Goal: Task Accomplishment & Management: Complete application form

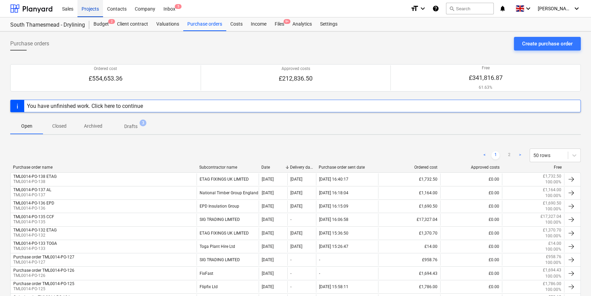
click at [93, 10] on div "Projects" at bounding box center [90, 8] width 26 height 17
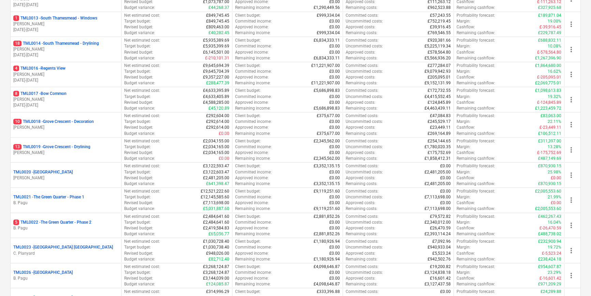
scroll to position [403, 0]
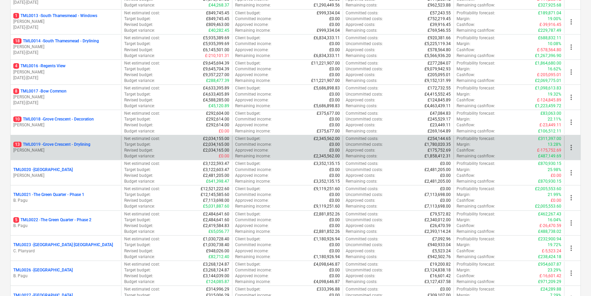
click at [93, 149] on p "[PERSON_NAME]" at bounding box center [65, 150] width 105 height 6
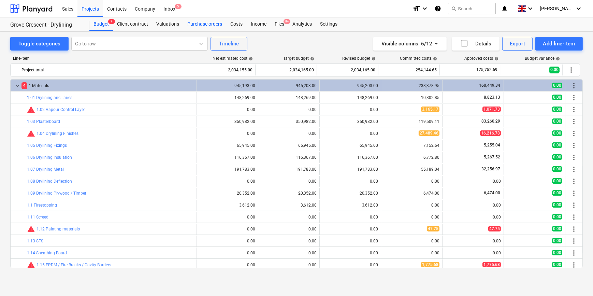
click at [200, 24] on div "Purchase orders" at bounding box center [204, 24] width 43 height 14
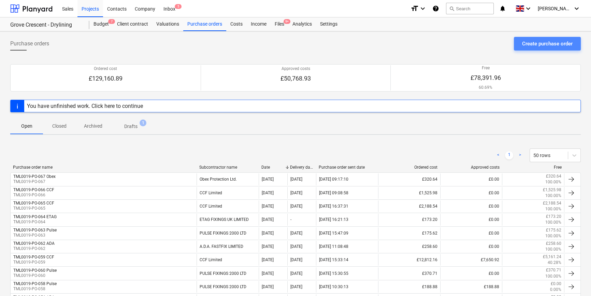
click at [541, 42] on div "Create purchase order" at bounding box center [547, 43] width 51 height 9
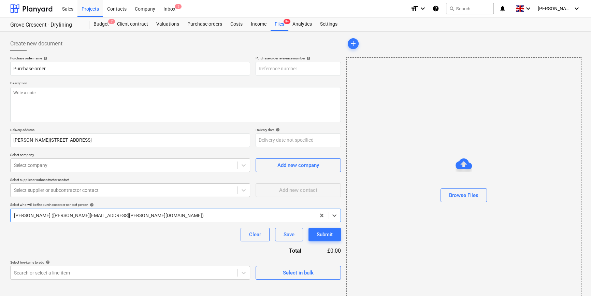
type textarea "x"
type input "TML0019-PO-068"
drag, startPoint x: 298, startPoint y: 68, endPoint x: 259, endPoint y: 68, distance: 39.3
click at [259, 68] on input "TML0019-PO-068" at bounding box center [298, 69] width 85 height 14
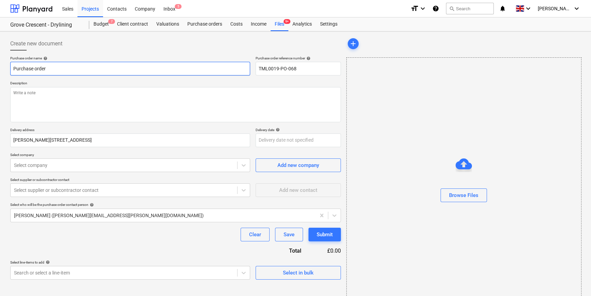
drag, startPoint x: 48, startPoint y: 68, endPoint x: 10, endPoint y: 69, distance: 37.9
click at [10, 69] on input "Purchase order" at bounding box center [130, 69] width 240 height 14
type textarea "x"
paste input "TML0019-PO-068"
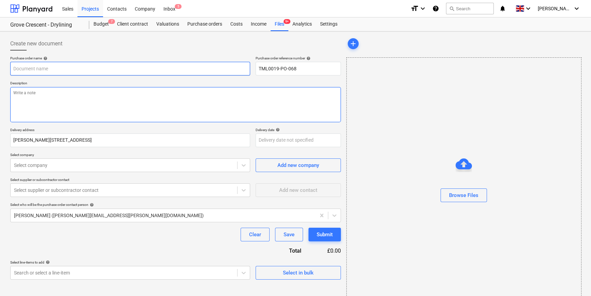
type textarea "x"
type input "TML0019-PO-068"
type textarea "x"
type input "TML0019-PO-068"
type textarea "x"
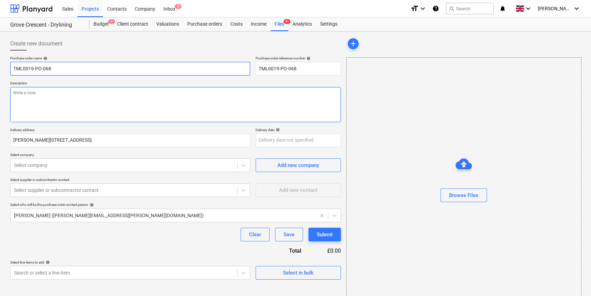
type input "TML0019-PO-068 P"
type textarea "x"
type input "TML0019-PO-068 Pu"
type textarea "x"
type input "TML0019-PO-068 Pul"
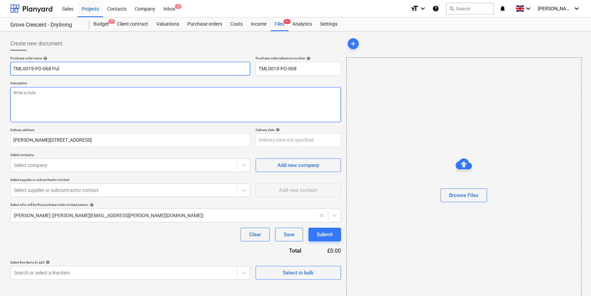
type textarea "x"
type input "TML0019-PO-068 [PERSON_NAME]"
type textarea "x"
type input "TML0019-PO-068 Pulse"
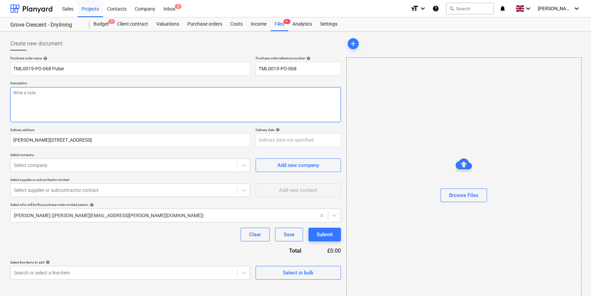
click at [17, 96] on textarea at bounding box center [175, 104] width 331 height 35
type textarea "x"
type textarea "S"
type textarea "x"
type textarea "Si"
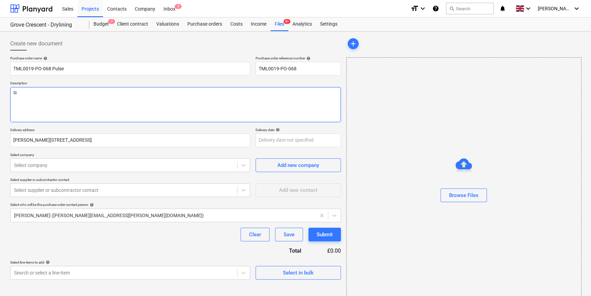
type textarea "x"
type textarea "Sit"
type textarea "x"
type textarea "Site"
type textarea "x"
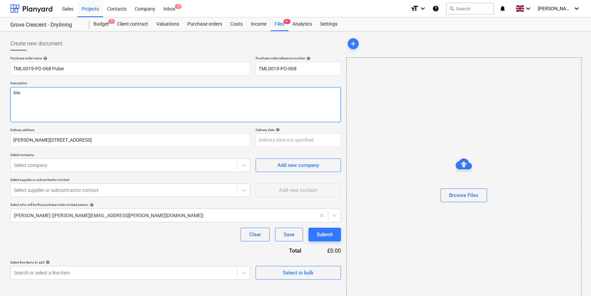
type textarea "Site"
type textarea "x"
type textarea "Site c"
type textarea "x"
type textarea "Site co"
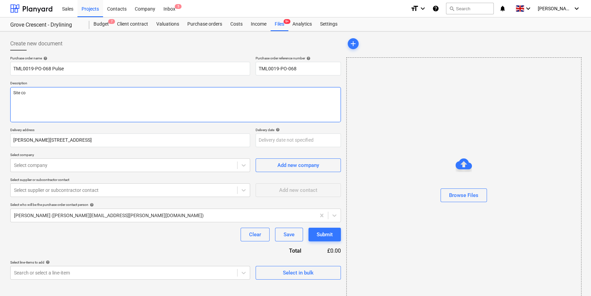
type textarea "x"
type textarea "Site con"
type textarea "x"
type textarea "Site cont"
type textarea "x"
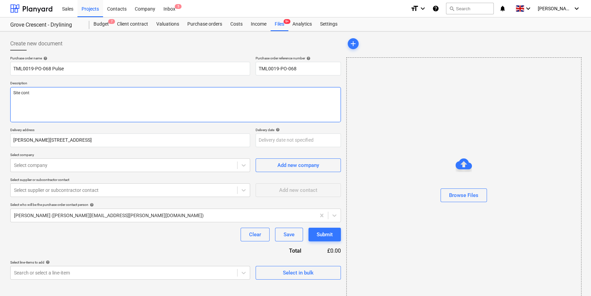
type textarea "Site conta"
type textarea "x"
type textarea "Site contac"
type textarea "x"
type textarea "Site contact"
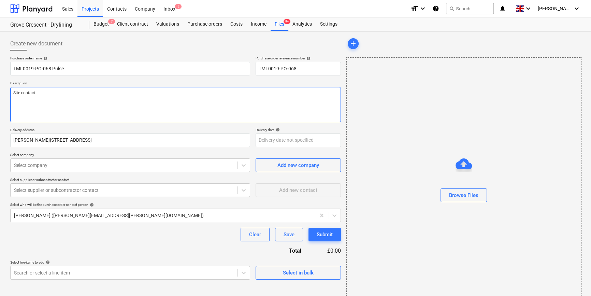
type textarea "x"
type textarea "Site contact"
type textarea "x"
type textarea "Site contact C"
type textarea "x"
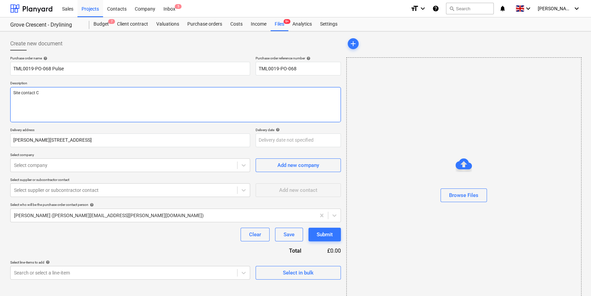
type textarea "Site contact Co"
type textarea "x"
type textarea "Site contact Cor"
type textarea "x"
type textarea "Site contact Corn"
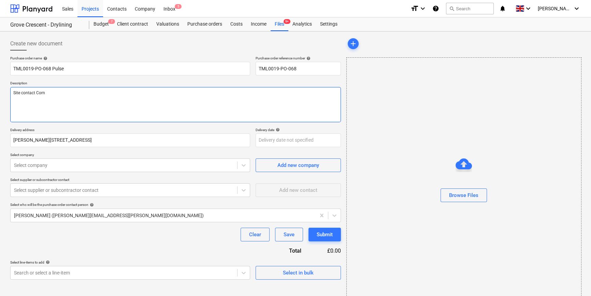
type textarea "x"
type textarea "Site contact Corne"
type textarea "x"
type textarea "Site contact [PERSON_NAME]"
type textarea "x"
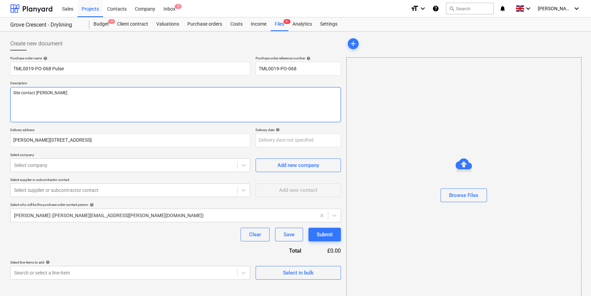
type textarea "Site contact [PERSON_NAME]"
type textarea "x"
type textarea "Site contact [PERSON_NAME] 0"
type textarea "x"
type textarea "Site contact [PERSON_NAME] 07"
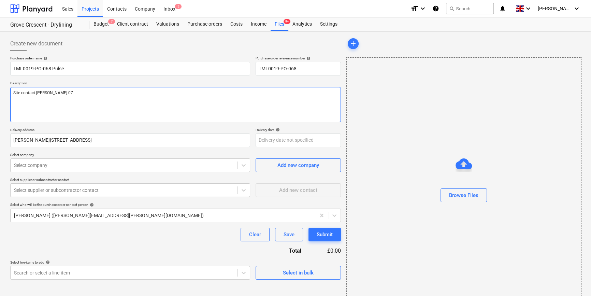
type textarea "x"
type textarea "Site contact [PERSON_NAME] 078"
type textarea "x"
type textarea "Site contact [PERSON_NAME] 0785"
type textarea "x"
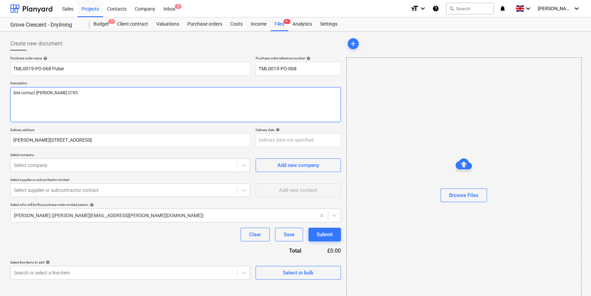
type textarea "Site contact [PERSON_NAME] 07853"
type textarea "x"
type textarea "Site contact [PERSON_NAME] 07853"
type textarea "x"
type textarea "Site contact [PERSON_NAME] 07853 3"
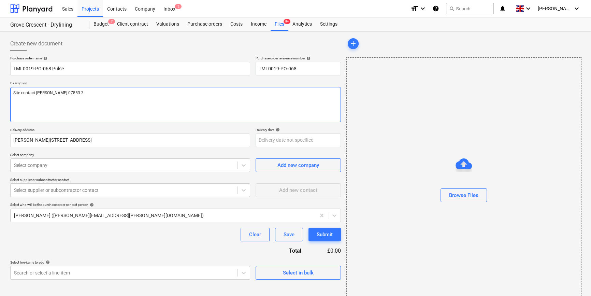
type textarea "x"
type textarea "Site contact [PERSON_NAME] [PHONE_NUMBER]"
type textarea "x"
type textarea "Site contact [PERSON_NAME] [PHONE_NUMBER]"
type textarea "x"
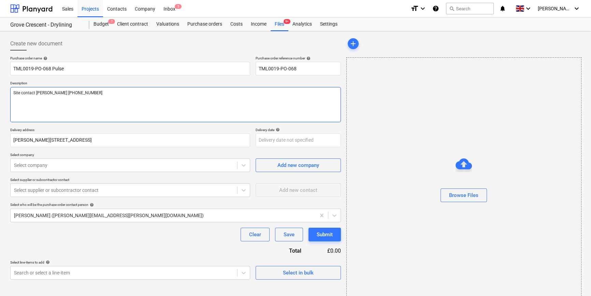
type textarea "Site contact [PERSON_NAME] [PHONE_NUMBER]"
type textarea "x"
type textarea "Site contact [PERSON_NAME] [PHONE_NUMBER]"
type textarea "x"
type textarea "Site contact [PERSON_NAME] [PHONE_NUMBER]"
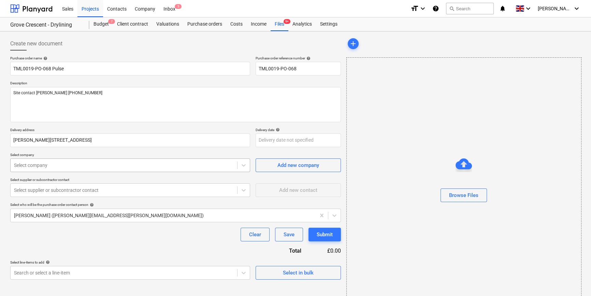
type textarea "x"
click at [127, 164] on div at bounding box center [124, 165] width 220 height 7
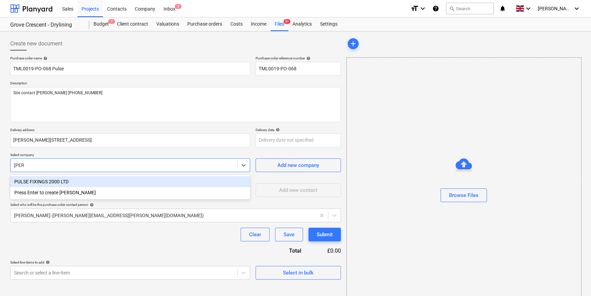
type input "pulse"
click at [49, 181] on div "PULSE FIXINGS 2000 LTD" at bounding box center [130, 181] width 240 height 11
type textarea "x"
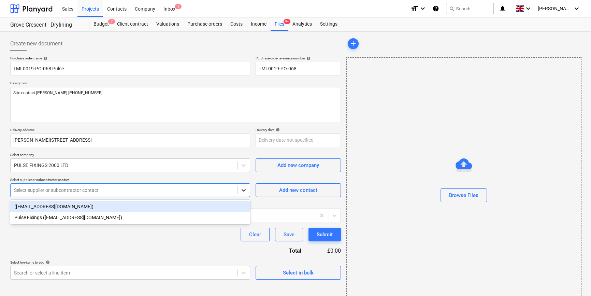
click at [242, 192] on icon at bounding box center [243, 190] width 7 height 7
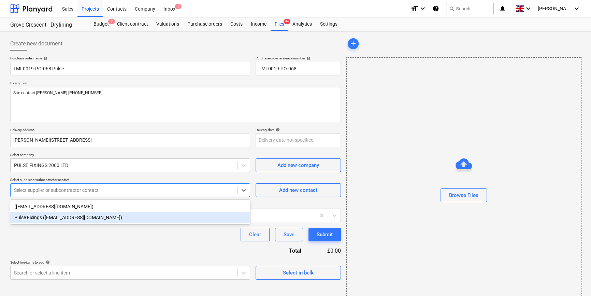
click at [147, 221] on div "Pulse Fixings ([EMAIL_ADDRESS][DOMAIN_NAME])" at bounding box center [130, 217] width 240 height 11
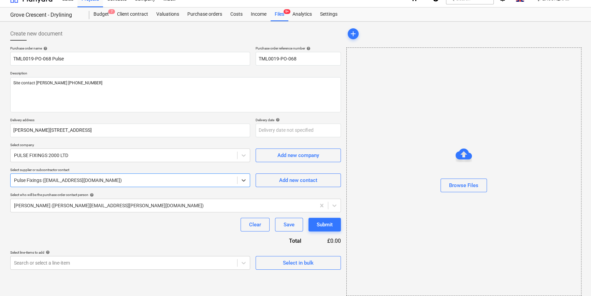
scroll to position [15, 0]
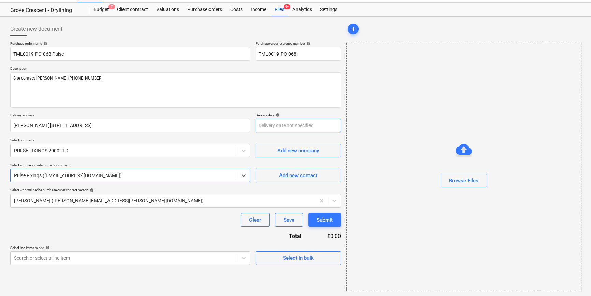
click at [269, 123] on body "Sales Projects Contacts Company Inbox 5 format_size keyboard_arrow_down help se…" at bounding box center [295, 133] width 591 height 296
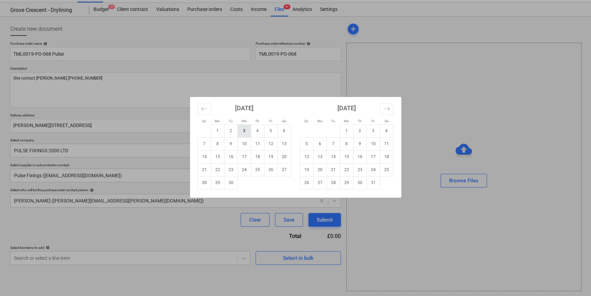
click at [246, 128] on td "3" at bounding box center [244, 130] width 13 height 13
type textarea "x"
type input "[DATE]"
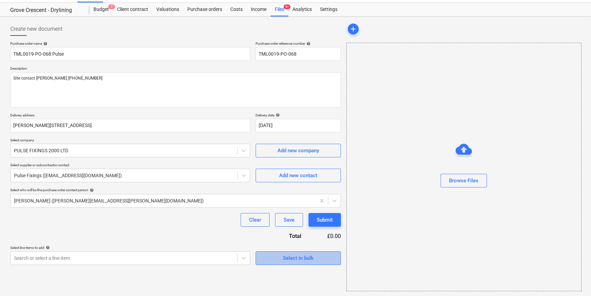
click at [274, 259] on span "Select in bulk" at bounding box center [298, 258] width 68 height 9
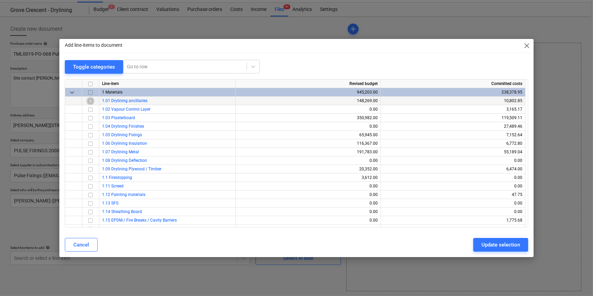
click at [90, 100] on input "checkbox" at bounding box center [90, 101] width 8 height 8
click at [493, 246] on div "Update selection" at bounding box center [501, 244] width 39 height 9
type textarea "x"
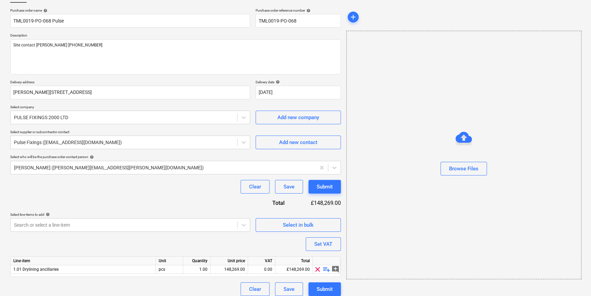
scroll to position [53, 0]
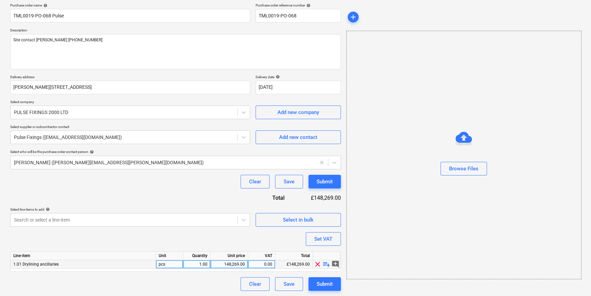
click at [325, 264] on span "playlist_add" at bounding box center [327, 264] width 8 height 8
type textarea "x"
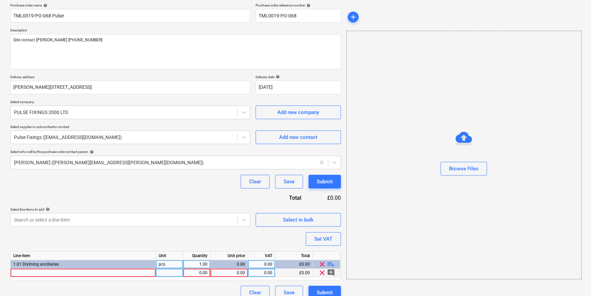
click at [21, 273] on div at bounding box center [83, 273] width 145 height 9
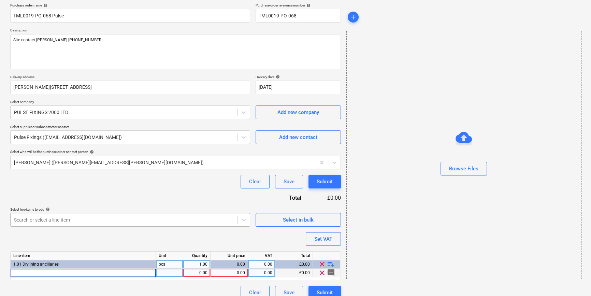
type input "TIMCO 225mm 120g sanding discs (25)"
type textarea "x"
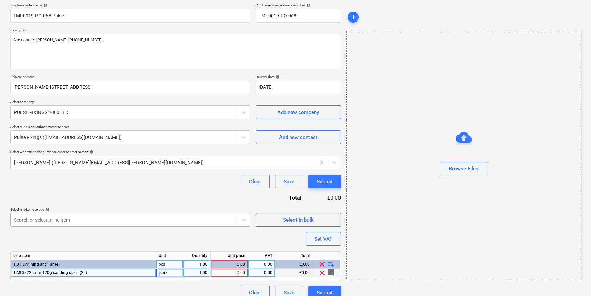
type input "pack"
type textarea "x"
type input "31.48"
type textarea "x"
type input "20"
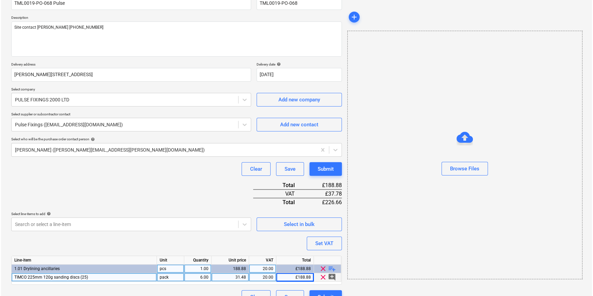
scroll to position [79, 0]
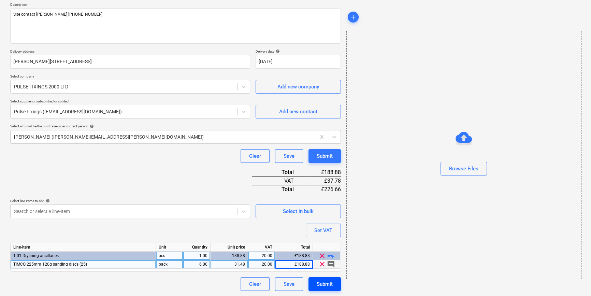
click at [327, 283] on div "Submit" at bounding box center [325, 284] width 16 height 9
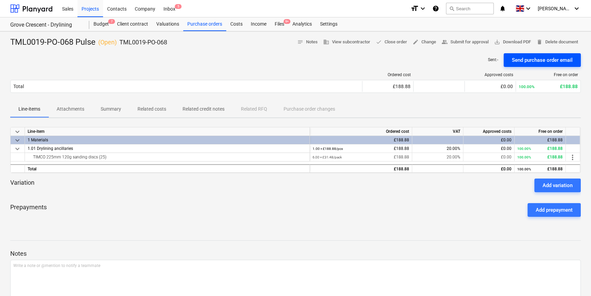
click at [534, 60] on div "Send purchase order email" at bounding box center [542, 60] width 61 height 9
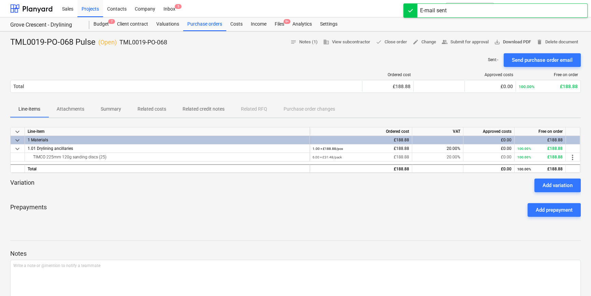
click at [517, 41] on span "save_alt Download PDF" at bounding box center [512, 42] width 37 height 8
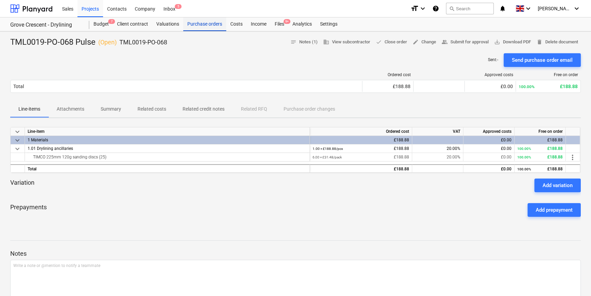
click at [202, 24] on div "Purchase orders" at bounding box center [204, 24] width 43 height 14
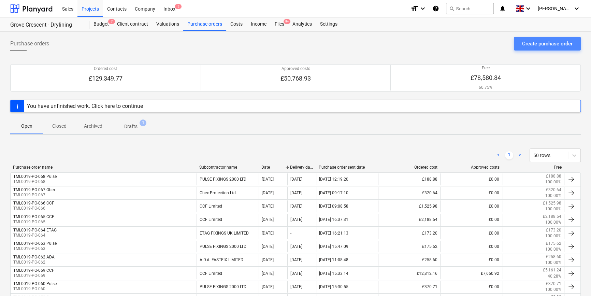
click at [530, 44] on div "Create purchase order" at bounding box center [547, 43] width 51 height 9
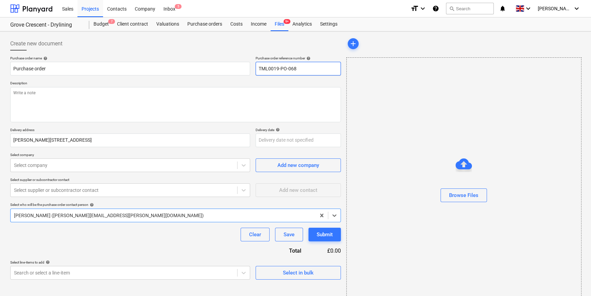
click at [312, 67] on input "TML0019-PO-068" at bounding box center [298, 69] width 85 height 14
type textarea "x"
type input "TML0019-PO-06"
type textarea "x"
drag, startPoint x: 305, startPoint y: 70, endPoint x: 259, endPoint y: 68, distance: 45.4
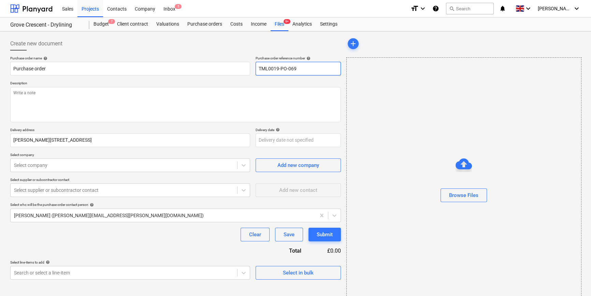
click at [259, 68] on input "TML0019-PO-069" at bounding box center [298, 69] width 85 height 14
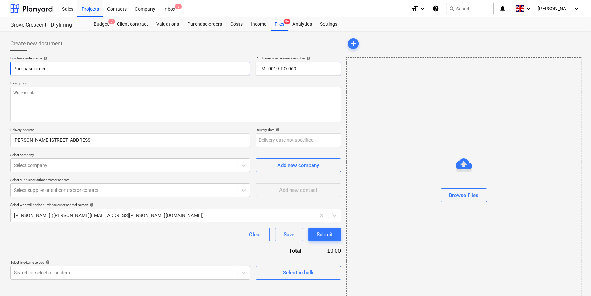
type input "TML0019-PO-069"
drag, startPoint x: 47, startPoint y: 68, endPoint x: 11, endPoint y: 68, distance: 36.5
click at [11, 68] on input "Purchase order" at bounding box center [130, 69] width 240 height 14
type textarea "x"
paste input "TML0019-PO-069"
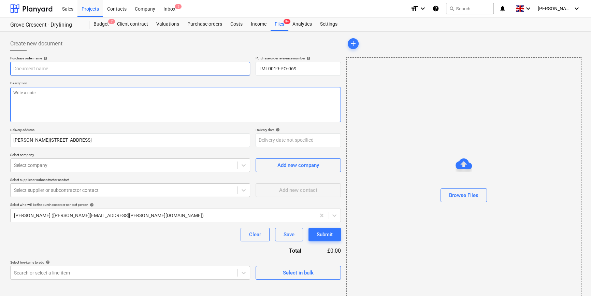
type textarea "x"
type input "TML0019-PO-069"
type textarea "x"
type input "TML0019-PO-069"
type textarea "x"
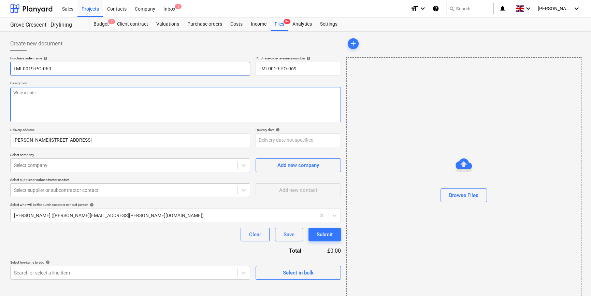
type input "TML0019-PO-069 A"
type textarea "x"
type input "TML0019-PO-069 AD"
type textarea "x"
type input "TML0019-PO-069 ADA"
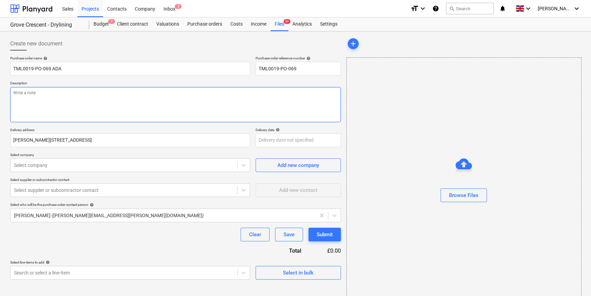
click at [24, 106] on textarea at bounding box center [175, 104] width 331 height 35
type textarea "x"
type textarea "S"
type textarea "x"
type textarea "Si"
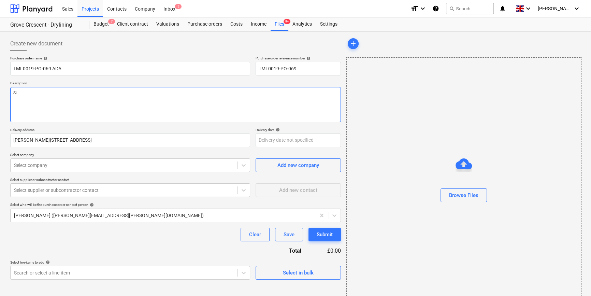
type textarea "x"
type textarea "Sit"
type textarea "x"
type textarea "Site"
type textarea "x"
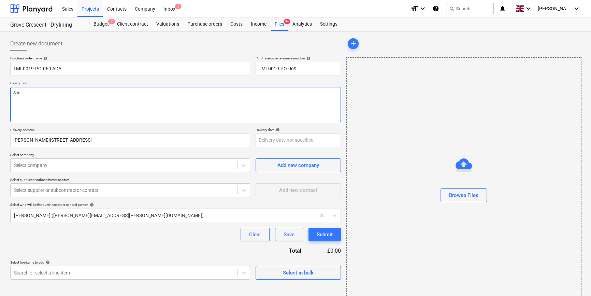
type textarea "Site"
type textarea "x"
type textarea "Site c"
type textarea "x"
type textarea "Site co"
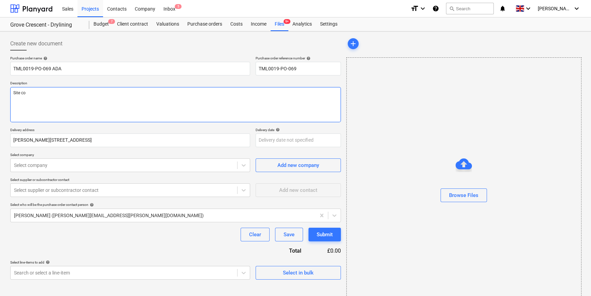
type textarea "x"
type textarea "Site con"
type textarea "x"
type textarea "Site cont"
type textarea "x"
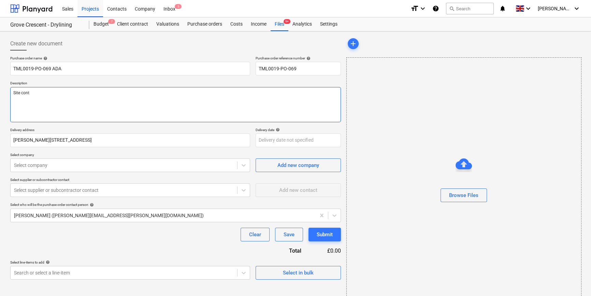
type textarea "Site conta"
type textarea "x"
type textarea "Site contac"
type textarea "x"
type textarea "Site contact"
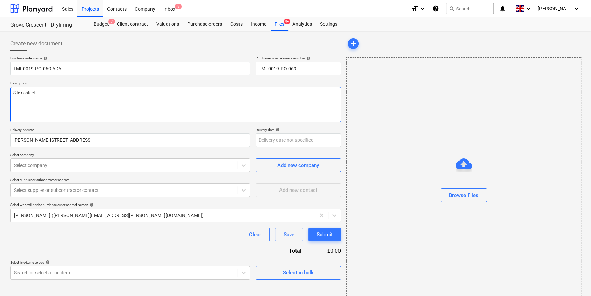
type textarea "x"
type textarea "Site contact"
type textarea "x"
type textarea "Site contact C"
type textarea "x"
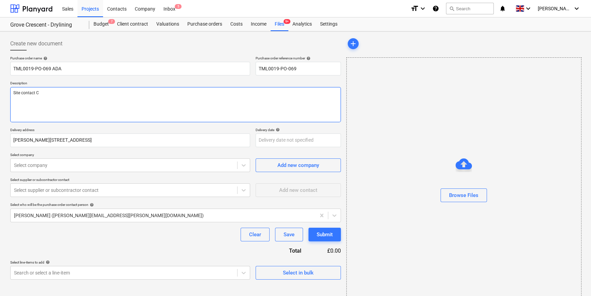
type textarea "Site contact Co"
type textarea "x"
type textarea "Site contact Cor"
type textarea "x"
type textarea "Site contact Corn"
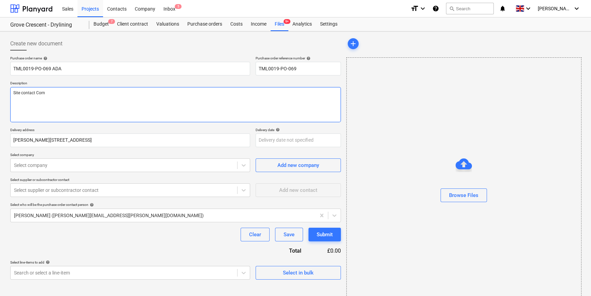
type textarea "x"
type textarea "Site contact Corne"
type textarea "x"
type textarea "Site contact [PERSON_NAME]"
type textarea "x"
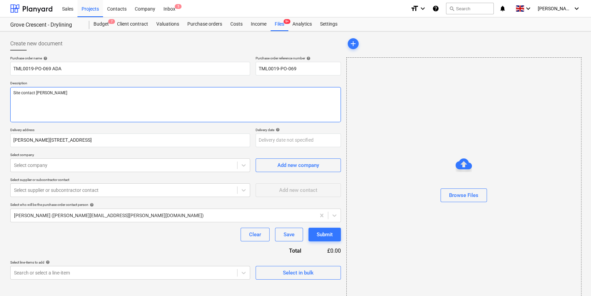
type textarea "Site contact [PERSON_NAME]"
type textarea "x"
type textarea "Site contact [PERSON_NAME] 0"
type textarea "x"
type textarea "Site contact [PERSON_NAME] 07"
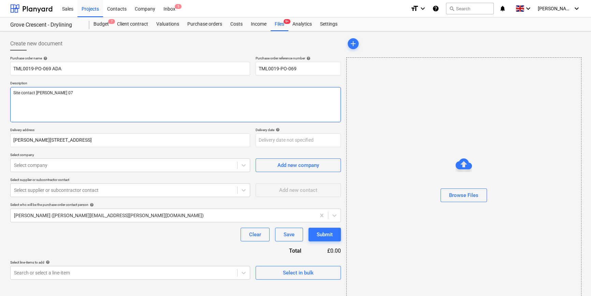
type textarea "x"
type textarea "Site contact [PERSON_NAME] 078"
type textarea "x"
type textarea "Site contact [PERSON_NAME] 0785"
type textarea "x"
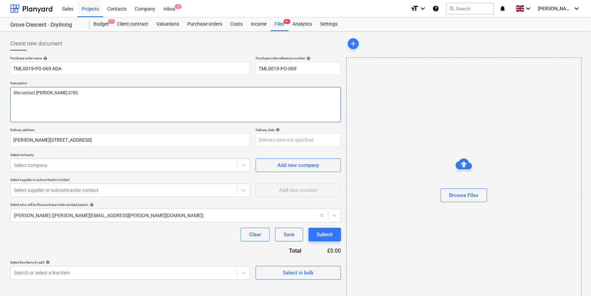
type textarea "Site contact [PERSON_NAME] 07853"
type textarea "x"
type textarea "Site contact [PERSON_NAME] 07853"
type textarea "x"
type textarea "Site contact [PERSON_NAME] 07853 3"
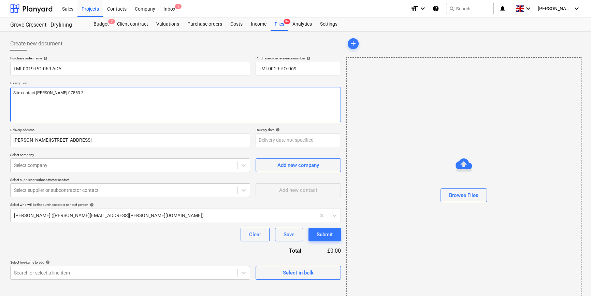
type textarea "x"
type textarea "Site contact [PERSON_NAME] [PHONE_NUMBER]"
type textarea "x"
type textarea "Site contact [PERSON_NAME] [PHONE_NUMBER]"
type textarea "x"
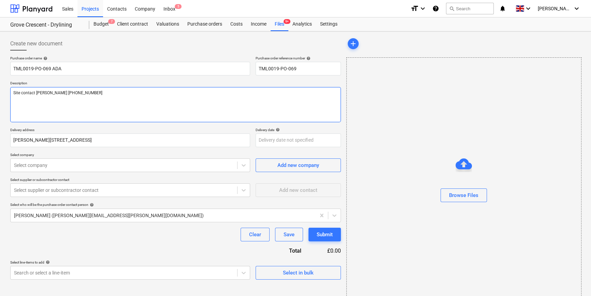
type textarea "Site contact [PERSON_NAME] [PHONE_NUMBER]"
type textarea "x"
type textarea "Site contact [PERSON_NAME] [PHONE_NUMBER]"
type textarea "x"
type textarea "Site contact [PERSON_NAME] [PHONE_NUMBER]"
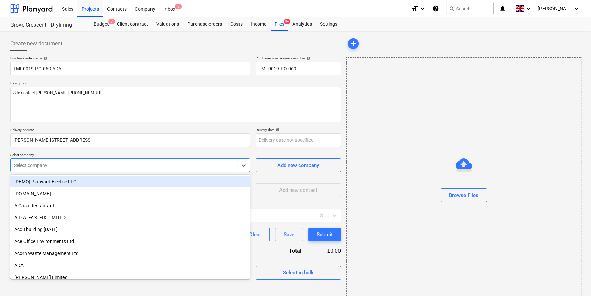
click at [65, 162] on div at bounding box center [124, 165] width 220 height 7
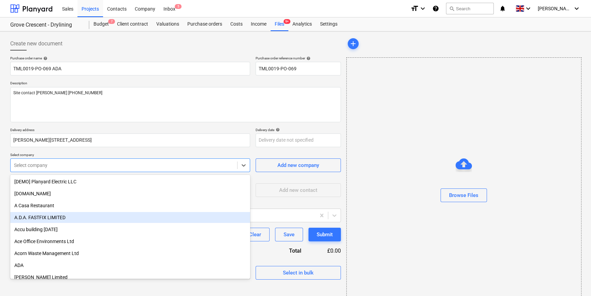
click at [44, 216] on div "A.D.A. FASTFIX LIMITED" at bounding box center [130, 217] width 240 height 11
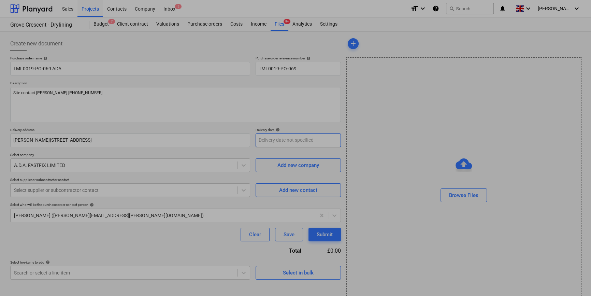
click at [268, 140] on body "Sales Projects Contacts Company Inbox 5 format_size keyboard_arrow_down help se…" at bounding box center [295, 148] width 591 height 296
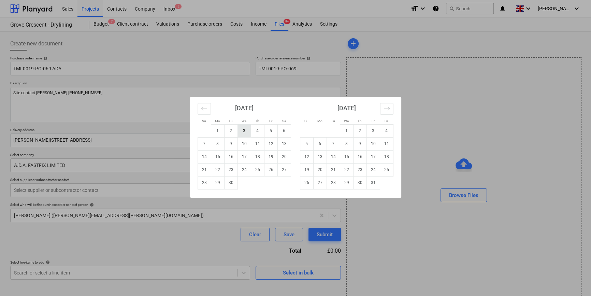
click at [244, 129] on td "3" at bounding box center [244, 130] width 13 height 13
type textarea "x"
type input "[DATE]"
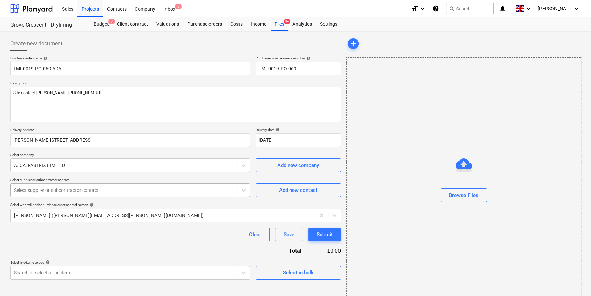
click at [196, 190] on div at bounding box center [124, 190] width 220 height 7
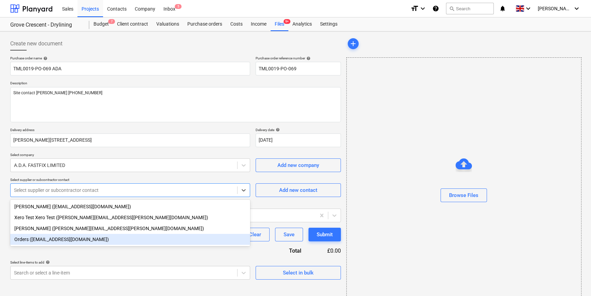
click at [175, 242] on div "Orders ([EMAIL_ADDRESS][DOMAIN_NAME])" at bounding box center [130, 239] width 240 height 11
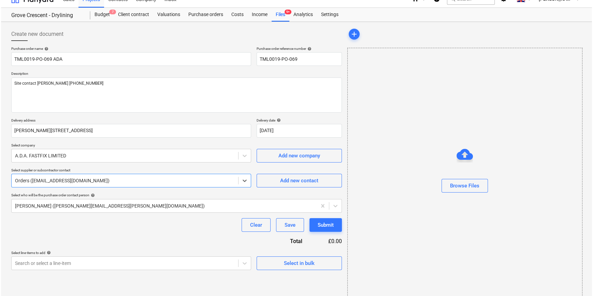
scroll to position [15, 0]
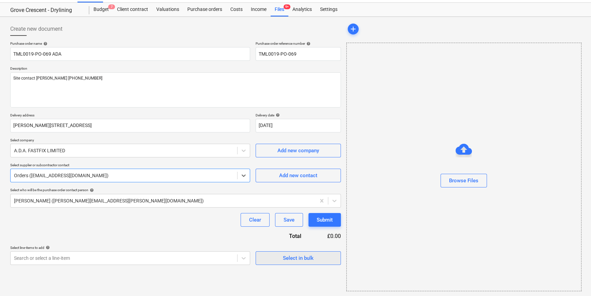
click at [297, 260] on div "Select in bulk" at bounding box center [298, 258] width 31 height 9
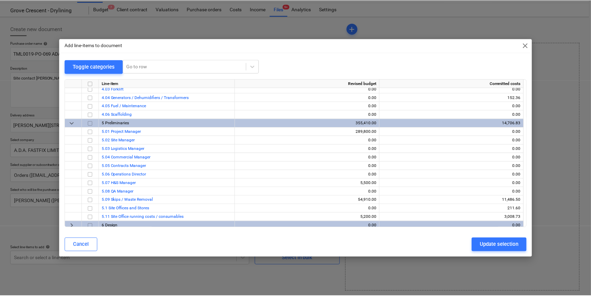
scroll to position [322, 0]
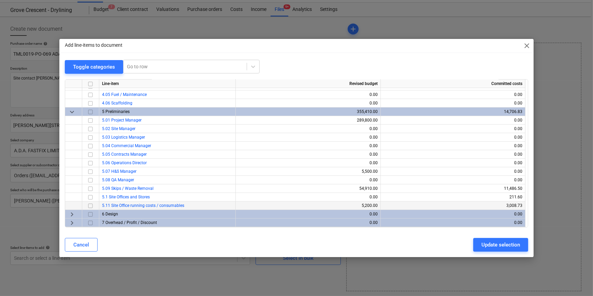
click at [91, 205] on input "checkbox" at bounding box center [90, 205] width 8 height 8
click at [500, 248] on div "Update selection" at bounding box center [501, 244] width 39 height 9
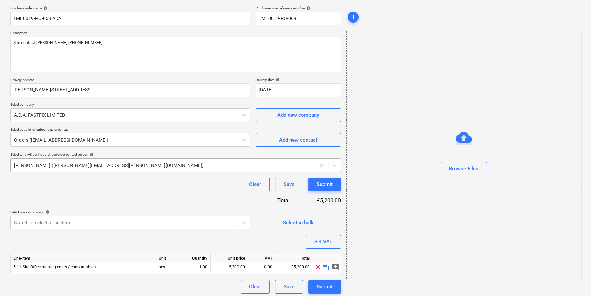
scroll to position [53, 0]
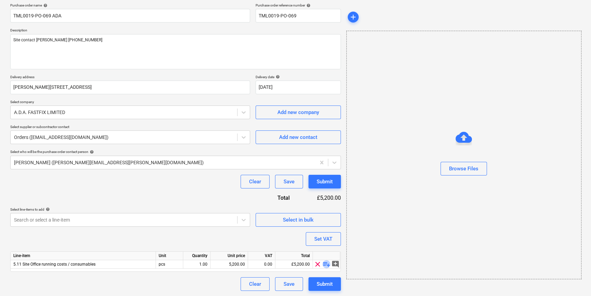
click at [327, 265] on span "playlist_add" at bounding box center [327, 264] width 8 height 8
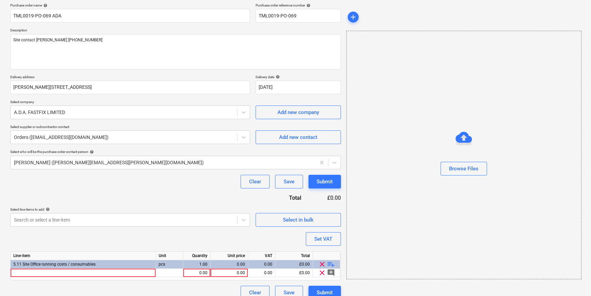
type textarea "x"
click at [30, 273] on div at bounding box center [83, 273] width 145 height 9
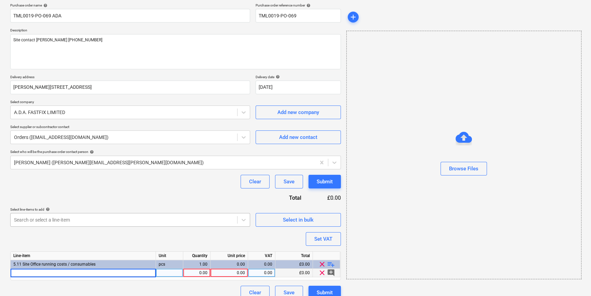
type input "[PERSON_NAME] hard hats"
type textarea "x"
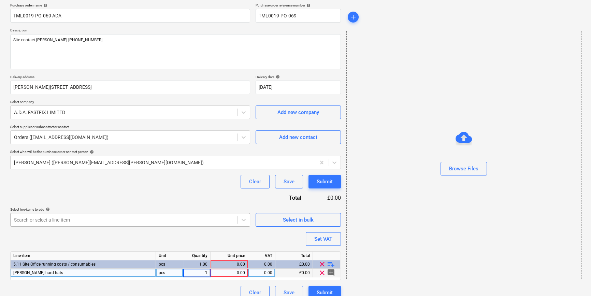
type input "10"
type textarea "x"
type input "6.44"
type textarea "x"
type input "20"
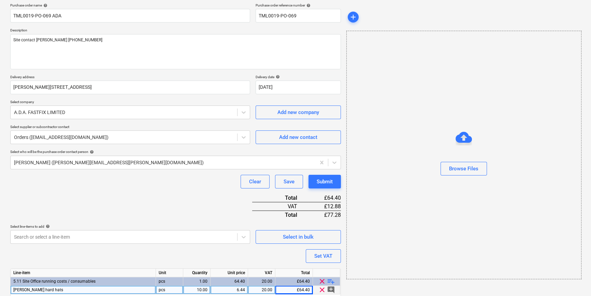
scroll to position [79, 0]
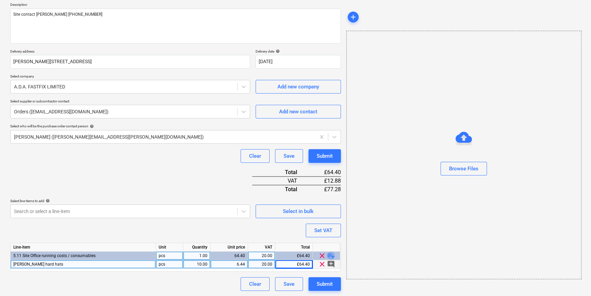
click at [331, 255] on span "playlist_add" at bounding box center [331, 256] width 8 height 8
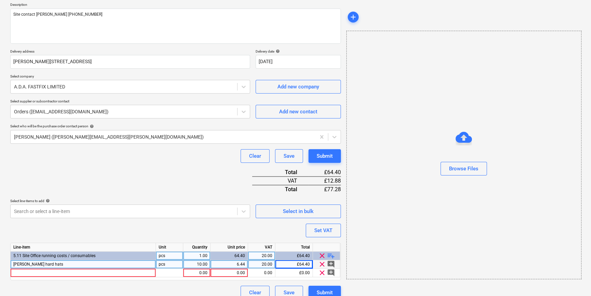
type textarea "x"
click at [24, 272] on div at bounding box center [83, 273] width 145 height 9
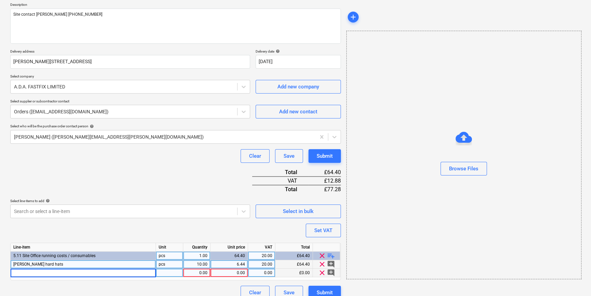
type input "TM Hi Viz waistcoat L"
type textarea "x"
type input "10"
type textarea "x"
type input "6.45"
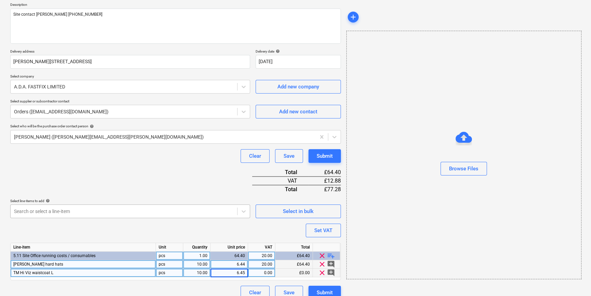
type textarea "x"
type input "20"
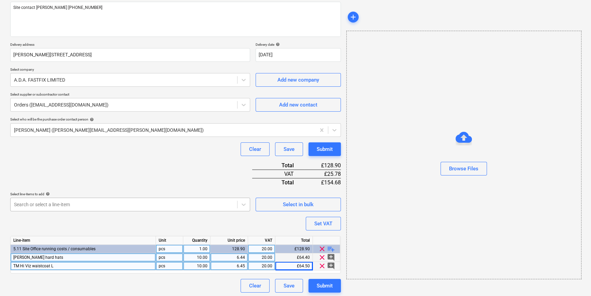
scroll to position [87, 0]
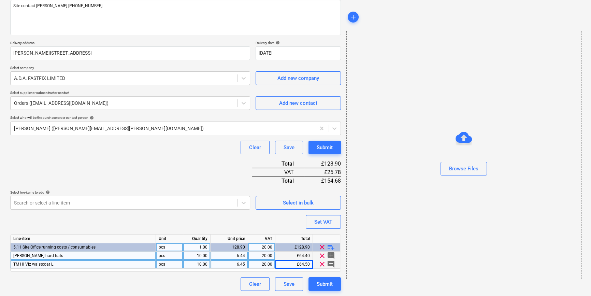
click at [329, 246] on span "playlist_add" at bounding box center [331, 247] width 8 height 8
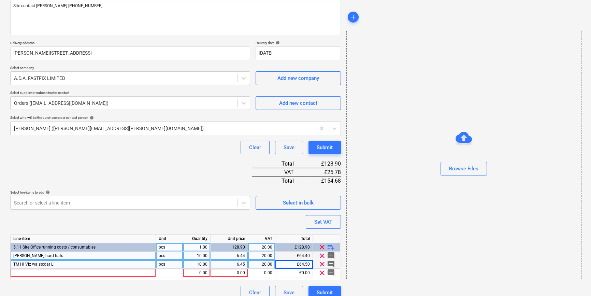
type textarea "x"
click at [244, 256] on div "6.44" at bounding box center [229, 256] width 32 height 9
click at [245, 255] on input "6.44" at bounding box center [229, 256] width 37 height 8
type input "6.45"
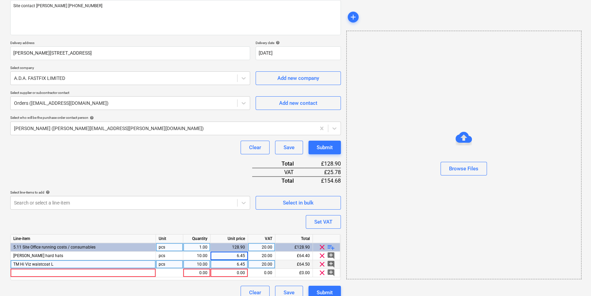
type textarea "x"
click at [245, 263] on div "6.45" at bounding box center [230, 264] width 38 height 9
click at [245, 263] on input "6.45" at bounding box center [229, 264] width 37 height 8
type input "6.44"
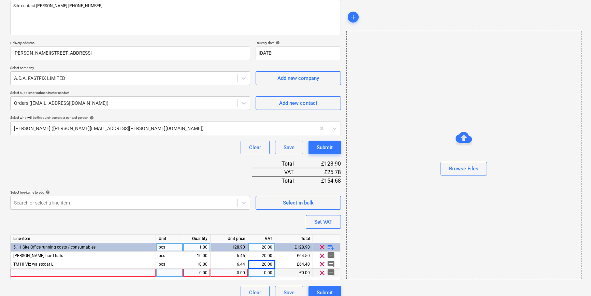
click at [28, 270] on div at bounding box center [83, 273] width 145 height 9
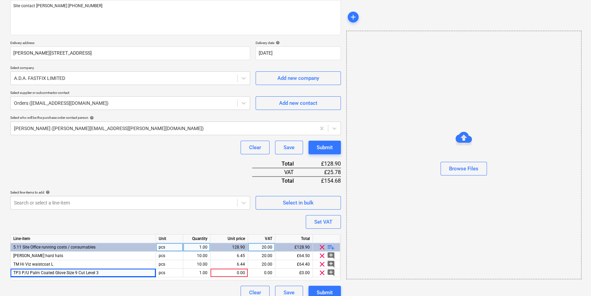
click at [329, 246] on span "playlist_add" at bounding box center [331, 247] width 8 height 8
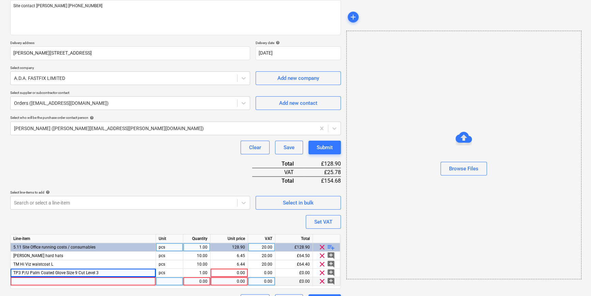
click at [32, 282] on div at bounding box center [83, 281] width 145 height 9
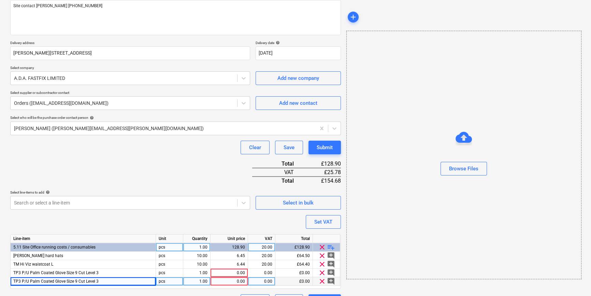
click at [333, 246] on span "playlist_add" at bounding box center [331, 247] width 8 height 8
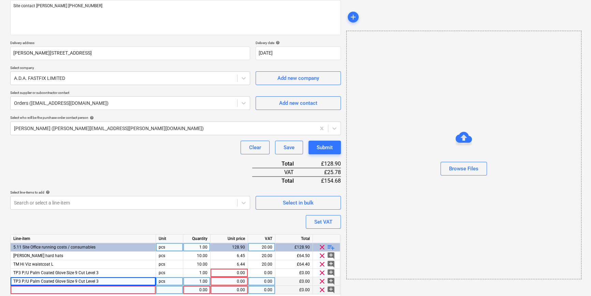
click at [20, 289] on div at bounding box center [83, 290] width 145 height 9
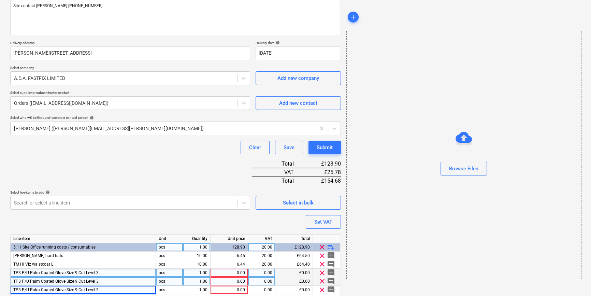
click at [75, 271] on span "TP3 P/U Palm Coated Glove Size 9 Cut Level 3" at bounding box center [55, 272] width 85 height 5
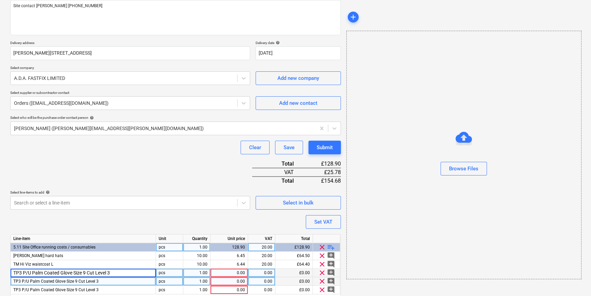
click at [85, 271] on input "TP3 P/U Palm Coated Glove Size 9 Cut Level 3" at bounding box center [83, 273] width 145 height 8
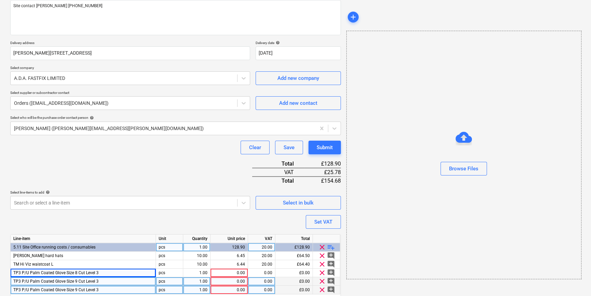
click at [75, 288] on span "TP3 P/U Palm Coated Glove Size 9 Cut Level 3" at bounding box center [55, 289] width 85 height 5
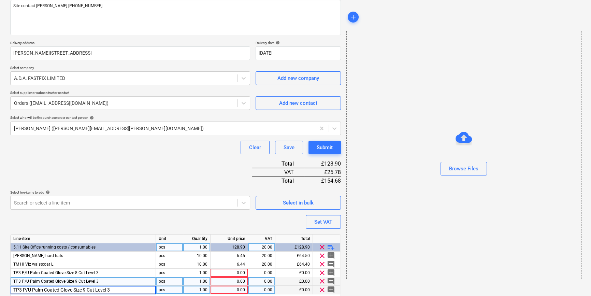
click at [86, 288] on input "TP3 P/U Palm Coated Glove Size 9 Cut Level 3" at bounding box center [83, 290] width 145 height 8
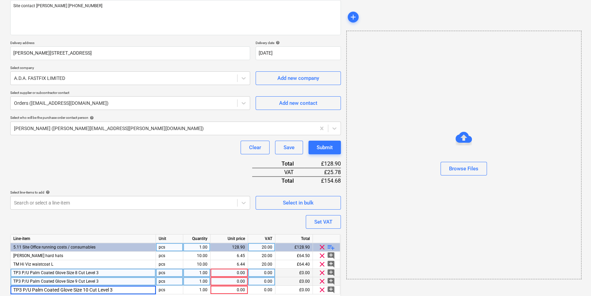
click at [174, 272] on div "pcs" at bounding box center [169, 273] width 27 height 9
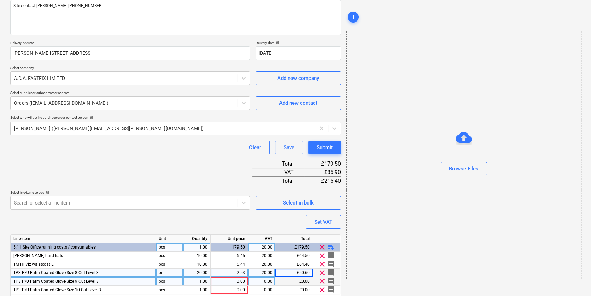
click at [168, 279] on div "pcs" at bounding box center [169, 281] width 27 height 9
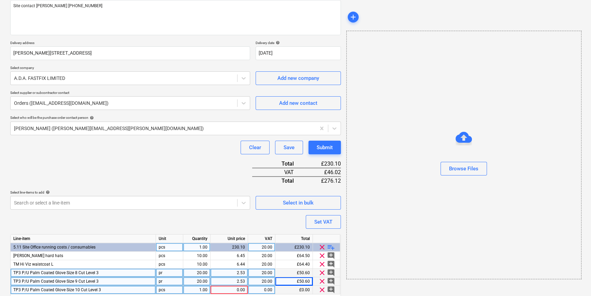
click at [167, 287] on div "pcs" at bounding box center [169, 290] width 27 height 9
click at [330, 246] on span "playlist_add" at bounding box center [331, 247] width 8 height 8
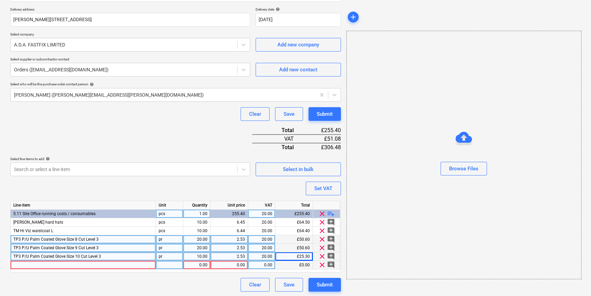
scroll to position [121, 0]
click at [22, 263] on div at bounding box center [83, 264] width 145 height 9
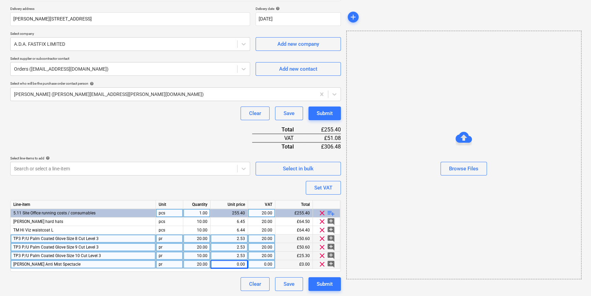
click at [232, 265] on div "0.00" at bounding box center [229, 264] width 32 height 9
click at [327, 213] on span "playlist_add" at bounding box center [331, 213] width 8 height 8
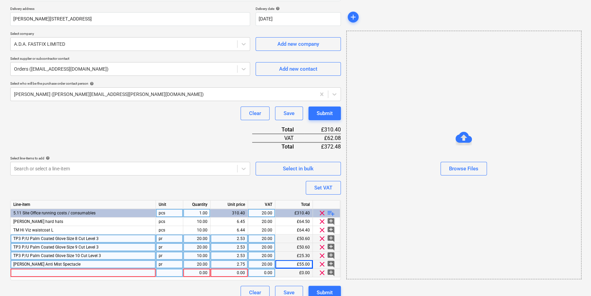
click at [31, 273] on div at bounding box center [83, 273] width 145 height 9
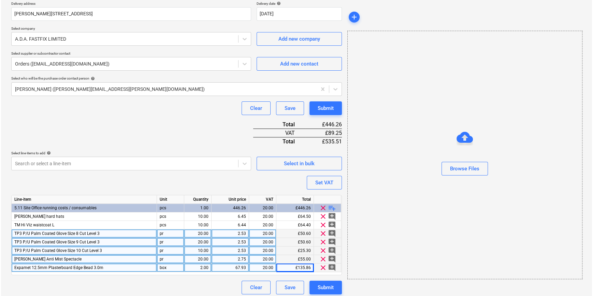
scroll to position [130, 0]
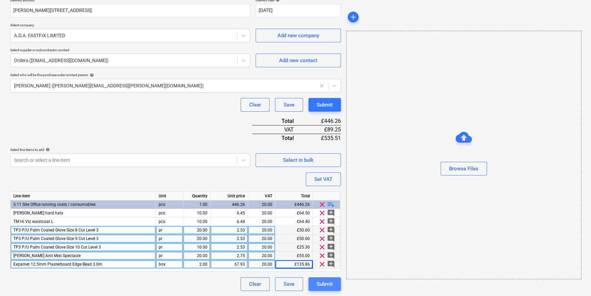
click at [323, 285] on div "Submit" at bounding box center [325, 284] width 16 height 9
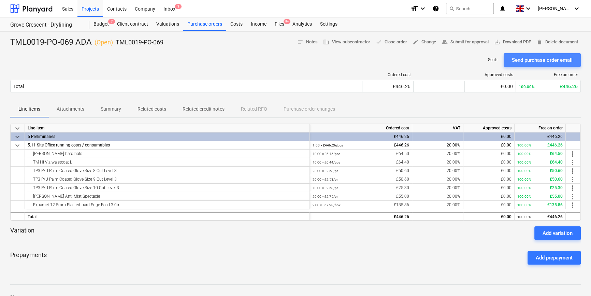
click at [535, 59] on div "Send purchase order email" at bounding box center [542, 60] width 61 height 9
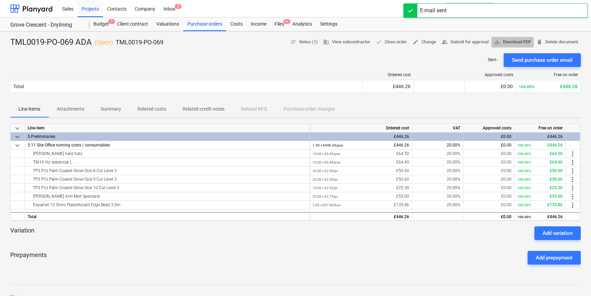
click at [514, 41] on span "save_alt Download PDF" at bounding box center [512, 42] width 37 height 8
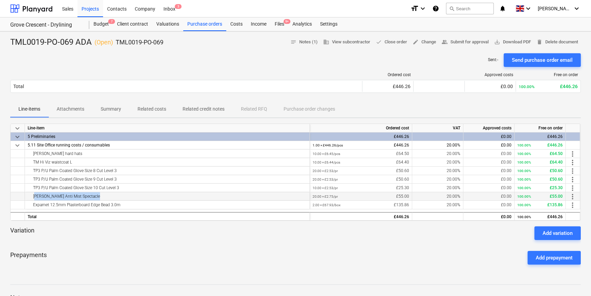
drag, startPoint x: 99, startPoint y: 196, endPoint x: 33, endPoint y: 197, distance: 65.5
click at [33, 197] on div "[PERSON_NAME] Anti Mist Spectacle" at bounding box center [167, 196] width 279 height 8
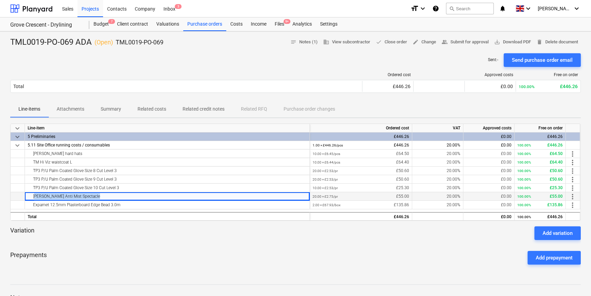
copy div "[PERSON_NAME] Anti Mist Spectacle"
click at [181, 238] on div "Variation Add variation" at bounding box center [295, 233] width 571 height 14
click at [197, 24] on div "Purchase orders" at bounding box center [204, 24] width 43 height 14
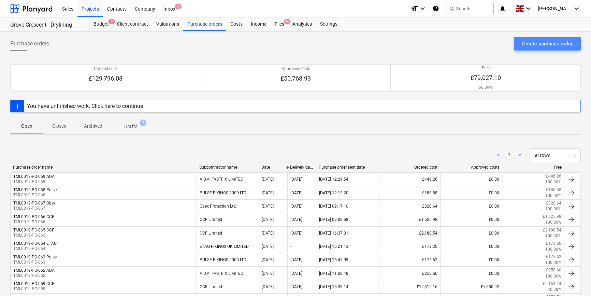
click at [553, 43] on div "Create purchase order" at bounding box center [547, 43] width 51 height 9
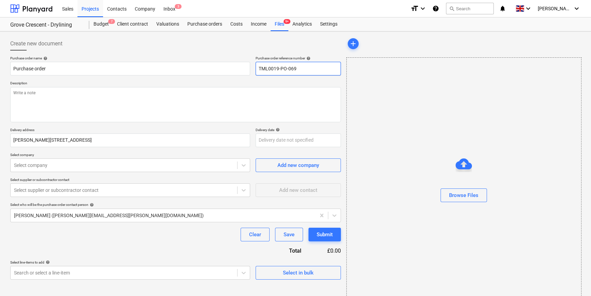
click at [315, 68] on input "TML0019-PO-069" at bounding box center [298, 69] width 85 height 14
drag, startPoint x: 298, startPoint y: 68, endPoint x: 259, endPoint y: 68, distance: 38.9
click at [259, 68] on input "TML0019-PO-070" at bounding box center [298, 69] width 85 height 14
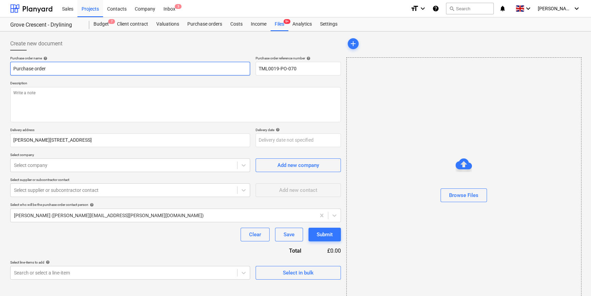
drag, startPoint x: 49, startPoint y: 69, endPoint x: 12, endPoint y: 68, distance: 37.9
click at [12, 68] on input "Purchase order" at bounding box center [130, 69] width 240 height 14
paste input "TML0019-PO-070"
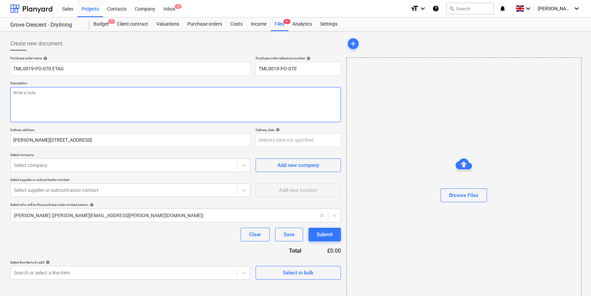
click at [28, 104] on textarea at bounding box center [175, 104] width 331 height 35
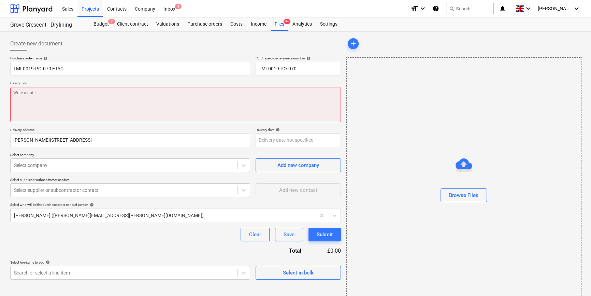
paste textarea "Site contact [PERSON_NAME] [PHONE_NUMBER]"
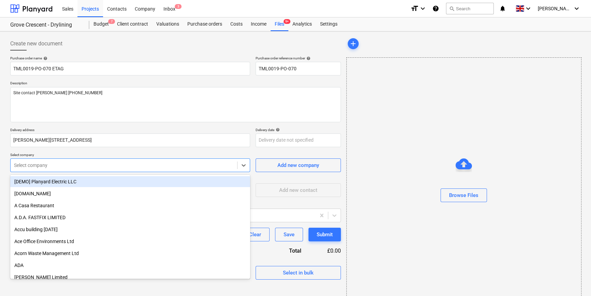
click at [50, 165] on div at bounding box center [124, 165] width 220 height 7
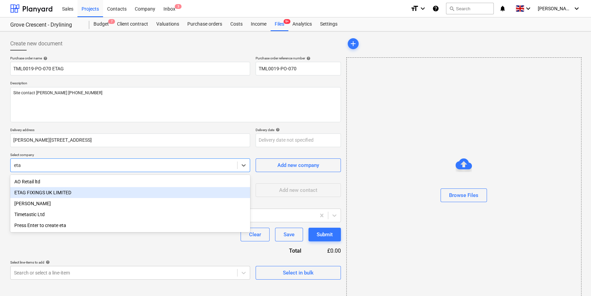
click at [51, 194] on div "ETAG FIXINGS UK LIMITED" at bounding box center [130, 192] width 240 height 11
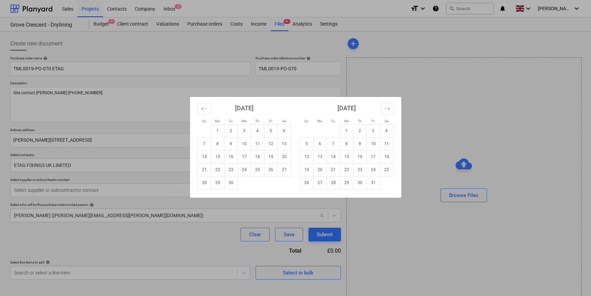
click at [259, 140] on body "Sales Projects Contacts Company Inbox 3 format_size keyboard_arrow_down help se…" at bounding box center [295, 148] width 591 height 296
click at [258, 132] on td "4" at bounding box center [257, 130] width 13 height 13
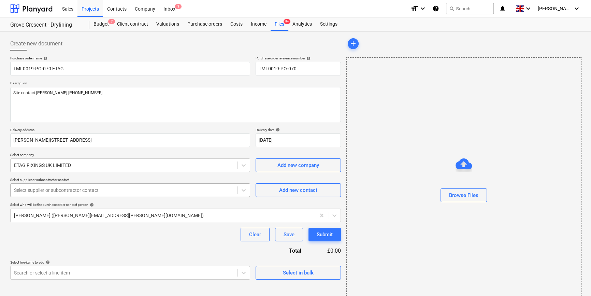
click at [171, 191] on div at bounding box center [124, 190] width 220 height 7
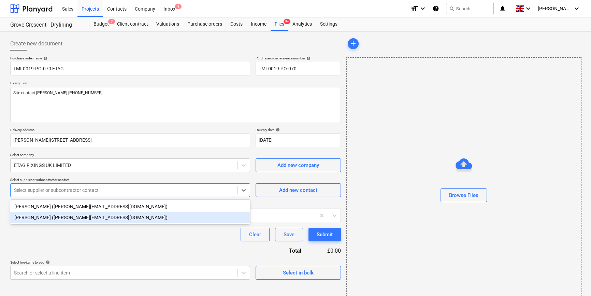
click at [157, 218] on div "[PERSON_NAME] ([PERSON_NAME][EMAIL_ADDRESS][DOMAIN_NAME])" at bounding box center [130, 217] width 240 height 11
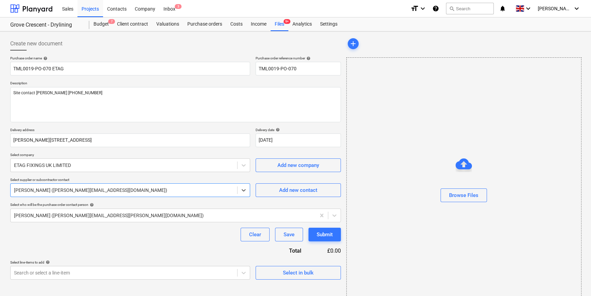
scroll to position [15, 0]
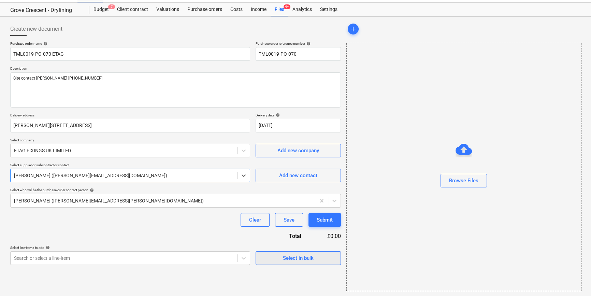
click at [288, 261] on div "Select in bulk" at bounding box center [298, 258] width 31 height 9
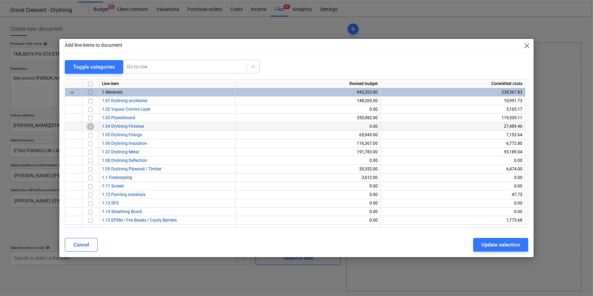
click at [91, 126] on input "checkbox" at bounding box center [90, 126] width 8 height 8
click at [510, 246] on div "Update selection" at bounding box center [501, 244] width 39 height 9
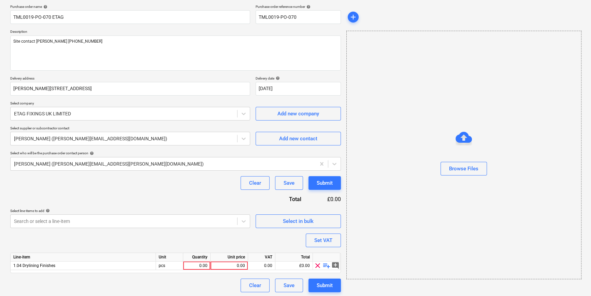
scroll to position [53, 0]
click at [324, 265] on span "playlist_add" at bounding box center [327, 264] width 8 height 8
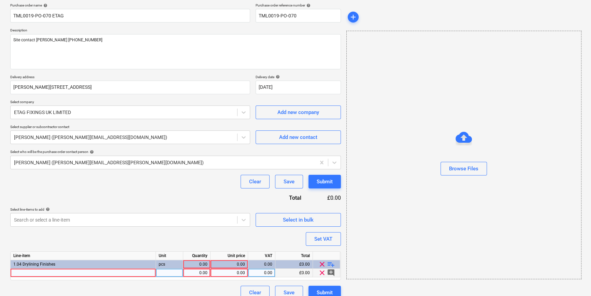
click at [19, 271] on div at bounding box center [83, 273] width 145 height 9
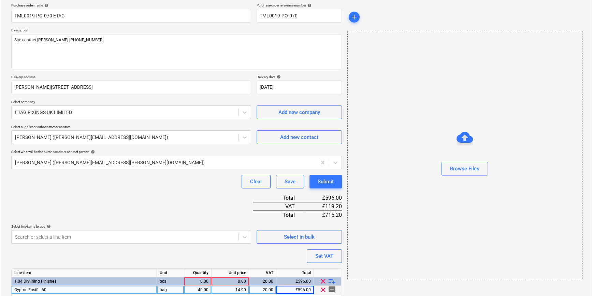
scroll to position [79, 0]
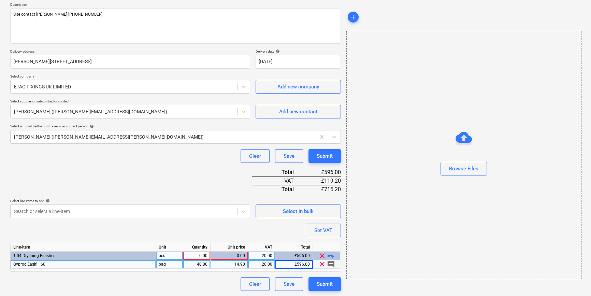
click at [200, 254] on div "0.00" at bounding box center [197, 256] width 22 height 9
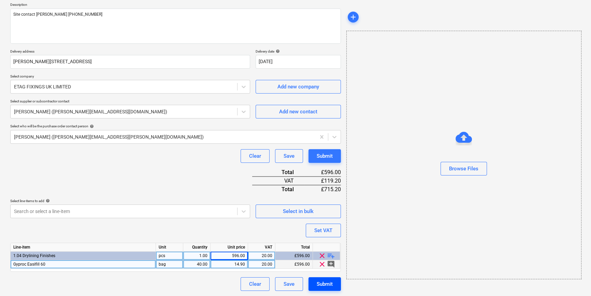
click at [328, 283] on div "Submit" at bounding box center [325, 284] width 16 height 9
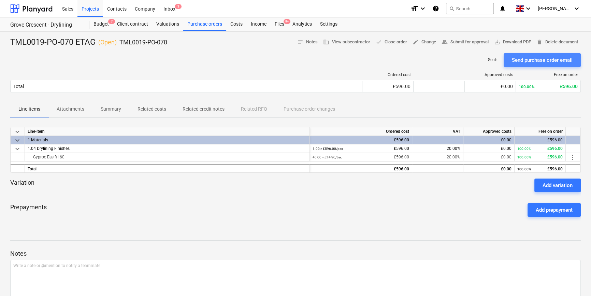
click at [528, 61] on div "Send purchase order email" at bounding box center [542, 60] width 61 height 9
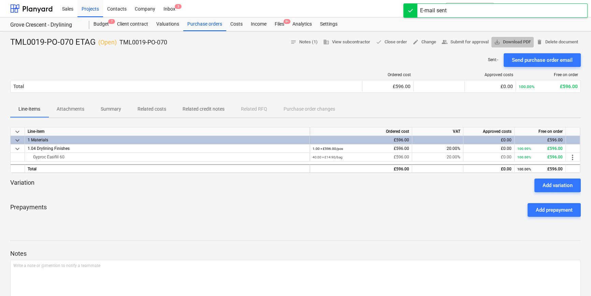
click at [519, 43] on span "save_alt Download PDF" at bounding box center [512, 42] width 37 height 8
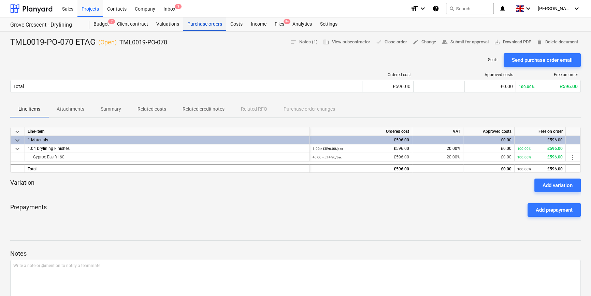
click at [202, 21] on div "Purchase orders" at bounding box center [204, 24] width 43 height 14
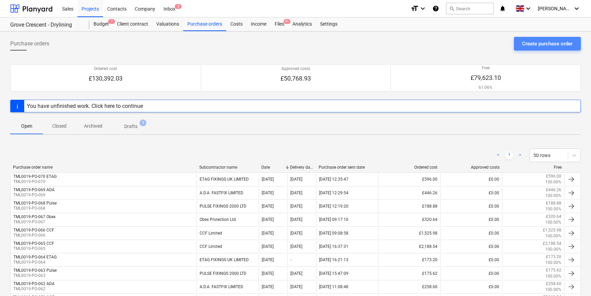
click at [537, 43] on div "Create purchase order" at bounding box center [547, 43] width 51 height 9
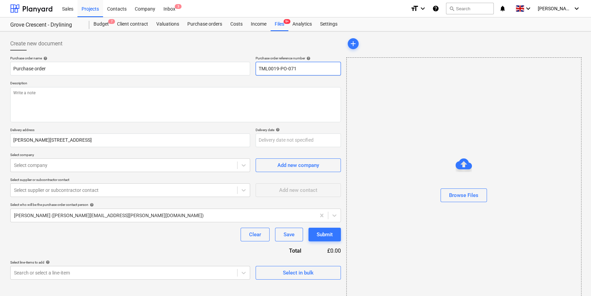
drag, startPoint x: 298, startPoint y: 69, endPoint x: 258, endPoint y: 70, distance: 40.3
click at [258, 70] on input "TML0019-PO-071" at bounding box center [298, 69] width 85 height 14
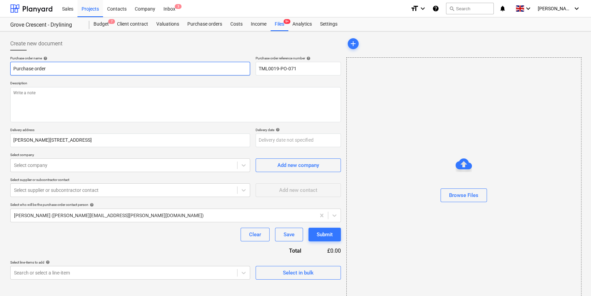
drag, startPoint x: 50, startPoint y: 68, endPoint x: 6, endPoint y: 68, distance: 43.3
click at [6, 68] on div "Create new document Purchase order name help Purchase order Purchase order refe…" at bounding box center [295, 171] width 591 height 280
paste input "TML0019-PO-071"
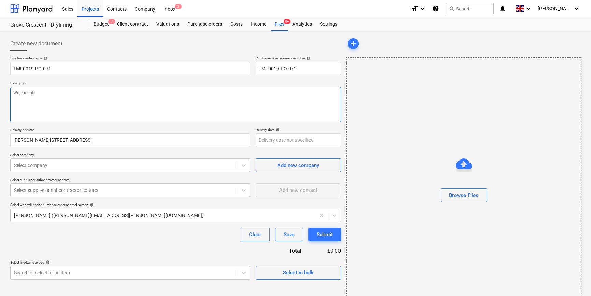
click at [19, 99] on textarea at bounding box center [175, 104] width 331 height 35
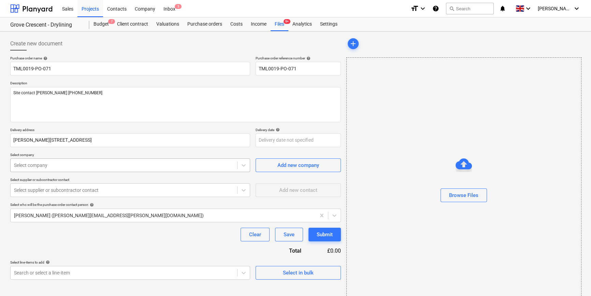
click at [146, 164] on div at bounding box center [124, 165] width 220 height 7
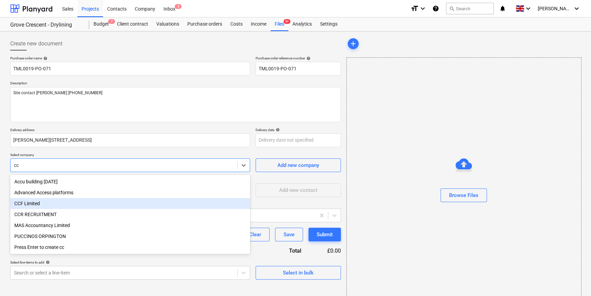
click at [41, 201] on div "CCF Limited" at bounding box center [130, 203] width 240 height 11
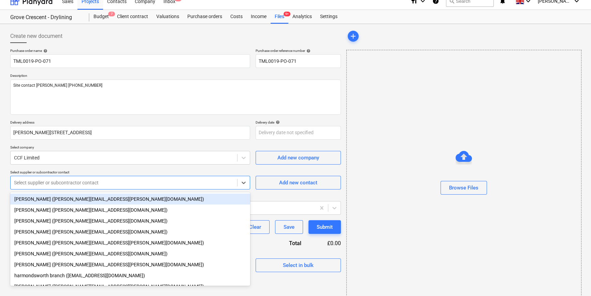
click at [42, 193] on body "Sales Projects Contacts Company Inbox 3 format_size keyboard_arrow_down help se…" at bounding box center [295, 140] width 591 height 296
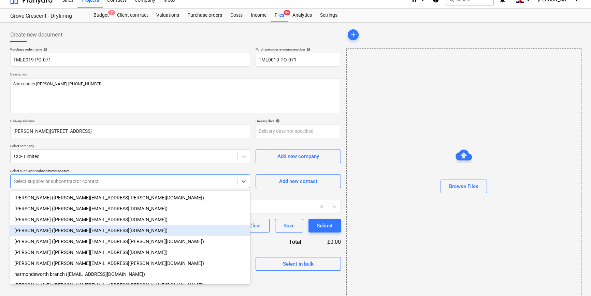
click at [35, 232] on div "[PERSON_NAME] ([PERSON_NAME][EMAIL_ADDRESS][DOMAIN_NAME])" at bounding box center [130, 230] width 240 height 11
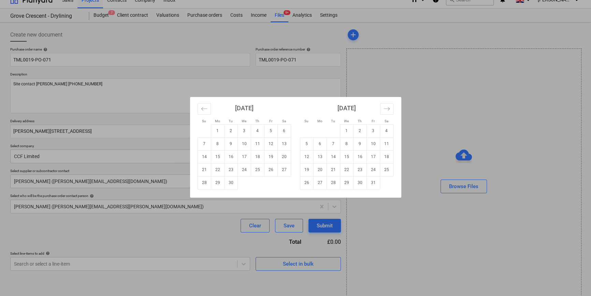
click at [259, 130] on body "Sales Projects Contacts Company Inbox 3 format_size keyboard_arrow_down help se…" at bounding box center [295, 139] width 591 height 296
click at [270, 128] on td "5" at bounding box center [270, 130] width 13 height 13
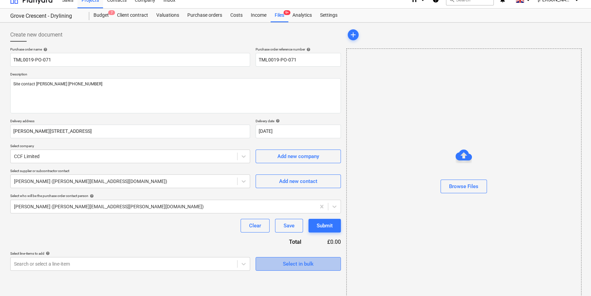
click at [283, 267] on div "Select in bulk" at bounding box center [298, 263] width 31 height 9
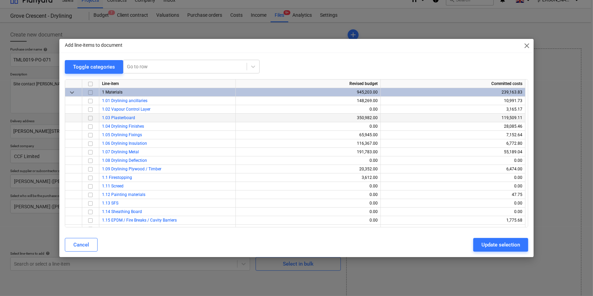
click at [90, 118] on input "checkbox" at bounding box center [90, 118] width 8 height 8
click at [486, 246] on div "Update selection" at bounding box center [501, 244] width 39 height 9
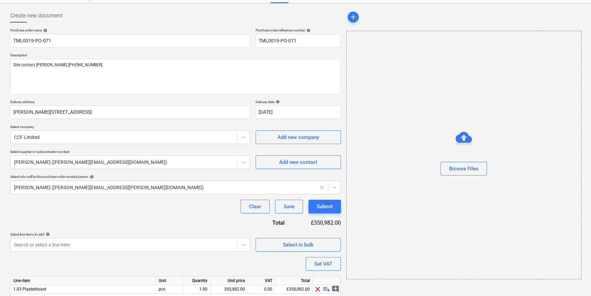
scroll to position [53, 0]
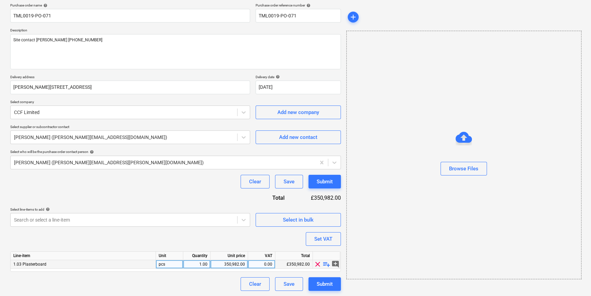
click at [325, 265] on span "playlist_add" at bounding box center [327, 264] width 8 height 8
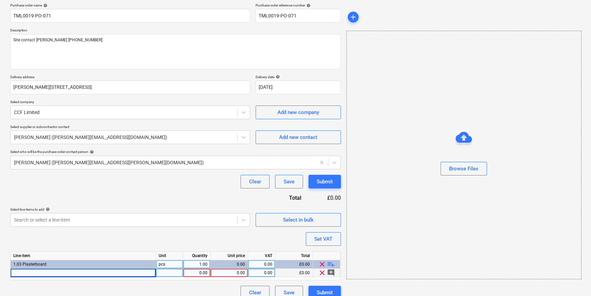
drag, startPoint x: 27, startPoint y: 272, endPoint x: 24, endPoint y: 274, distance: 4.2
click at [24, 274] on div at bounding box center [83, 273] width 145 height 9
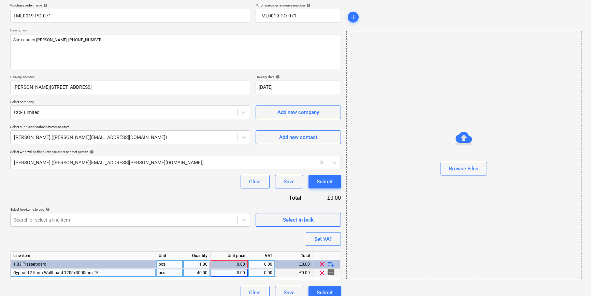
click at [234, 272] on div "0.00" at bounding box center [229, 273] width 32 height 9
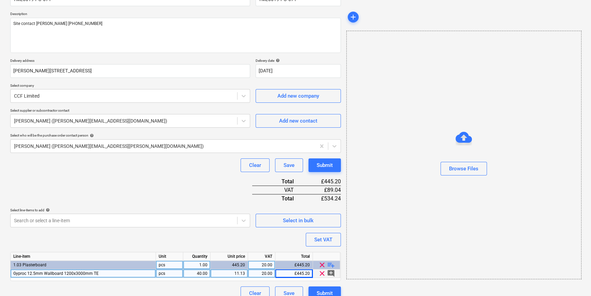
scroll to position [79, 0]
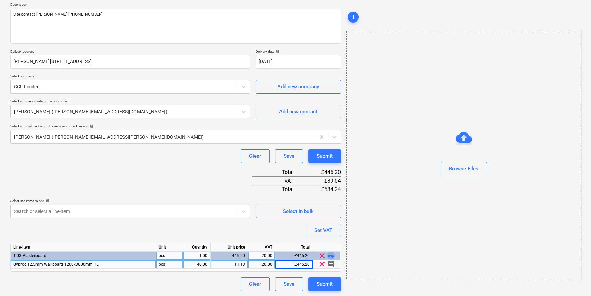
click at [330, 255] on span "playlist_add" at bounding box center [331, 256] width 8 height 8
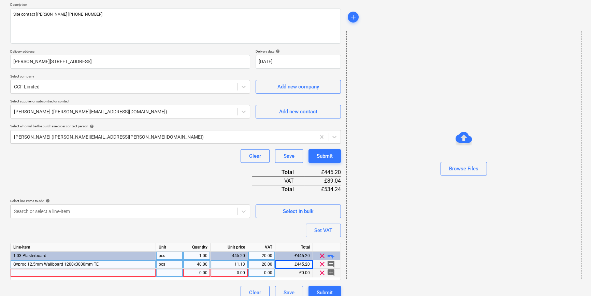
click at [32, 272] on div at bounding box center [83, 273] width 145 height 9
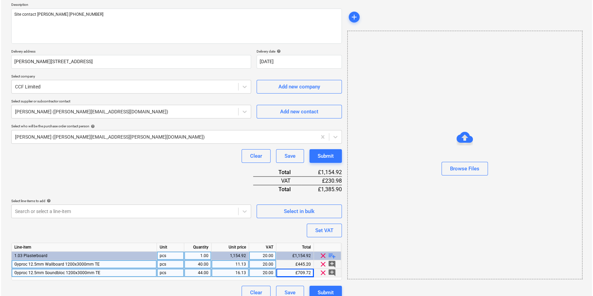
scroll to position [87, 0]
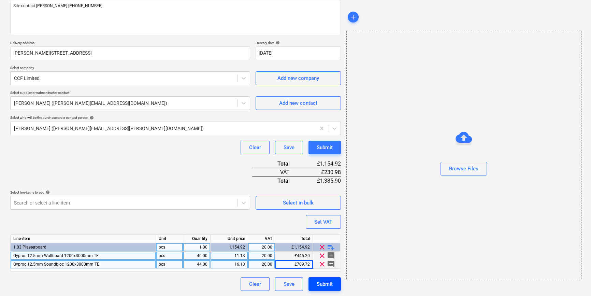
click at [326, 285] on div "Submit" at bounding box center [325, 284] width 16 height 9
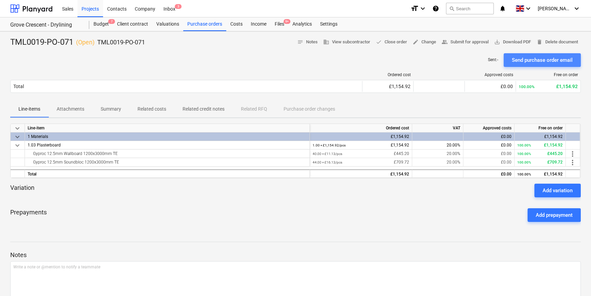
click at [533, 61] on div "Send purchase order email" at bounding box center [542, 60] width 61 height 9
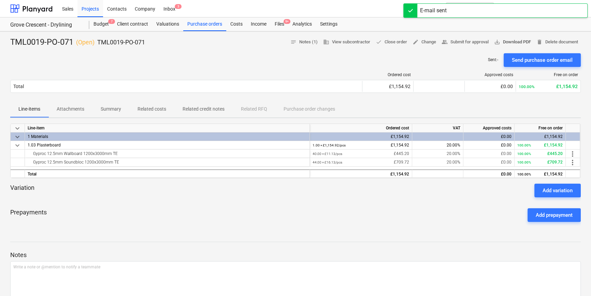
click at [513, 40] on span "save_alt Download PDF" at bounding box center [512, 42] width 37 height 8
